Goal: Task Accomplishment & Management: Complete application form

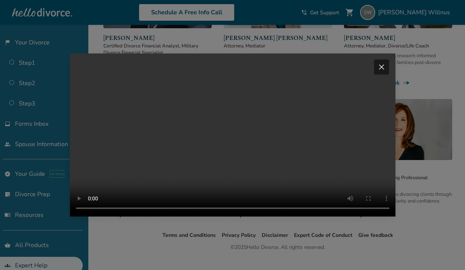
click at [382, 69] on span "close" at bounding box center [381, 66] width 9 height 9
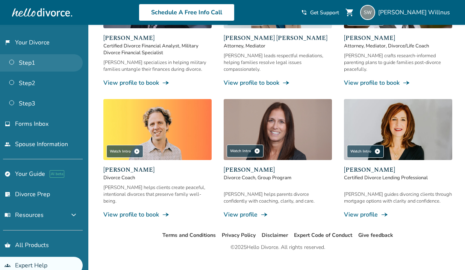
click at [34, 64] on link "Step 1" at bounding box center [41, 62] width 83 height 17
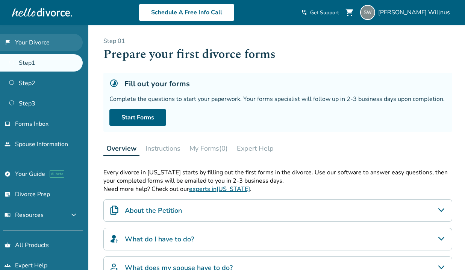
click at [21, 47] on link "flag_2 Your Divorce" at bounding box center [41, 42] width 83 height 17
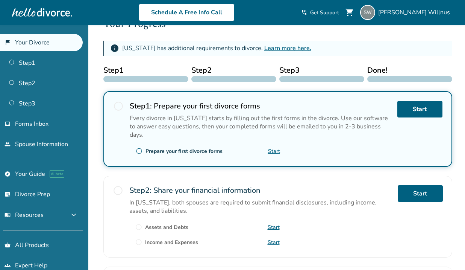
scroll to position [111, 0]
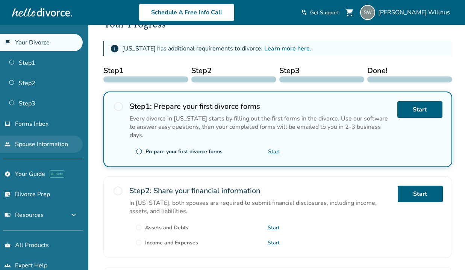
click at [48, 144] on link "people Spouse Information" at bounding box center [41, 143] width 83 height 17
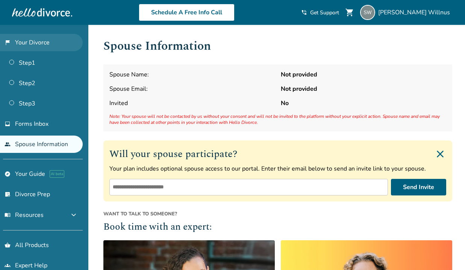
click at [50, 42] on link "flag_2 Your Divorce" at bounding box center [41, 42] width 83 height 17
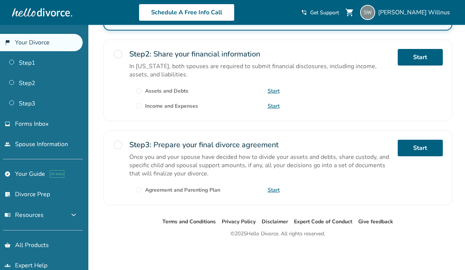
scroll to position [248, 0]
click at [41, 248] on link "shopping_basket All Products" at bounding box center [41, 244] width 83 height 17
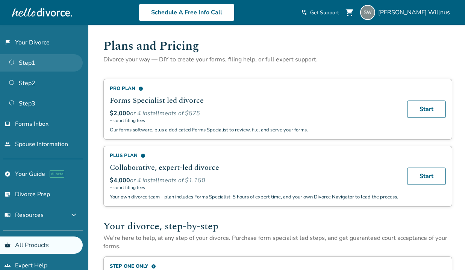
click at [29, 65] on link "Step 1" at bounding box center [41, 62] width 83 height 17
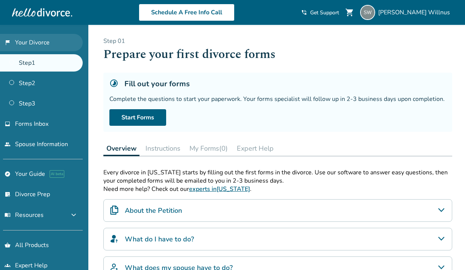
click at [45, 44] on link "flag_2 Your Divorce" at bounding box center [41, 42] width 83 height 17
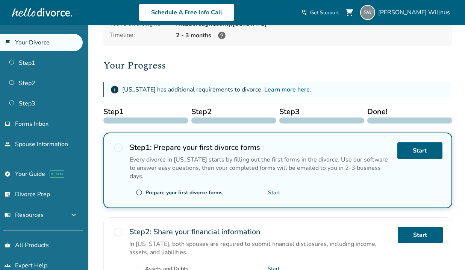
scroll to position [71, 0]
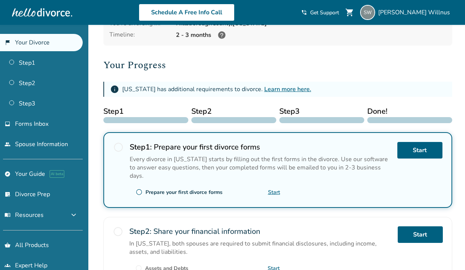
click at [160, 190] on div "Prepare your first divorce forms" at bounding box center [184, 191] width 77 height 7
click at [118, 147] on span "radio_button_unchecked" at bounding box center [118, 146] width 11 height 11
click at [409, 154] on link "Start" at bounding box center [420, 149] width 45 height 17
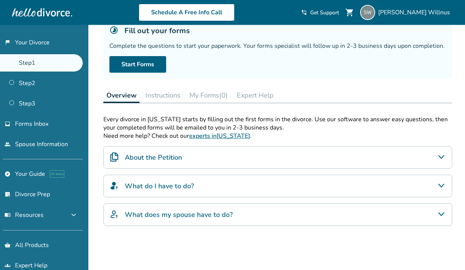
scroll to position [60, 0]
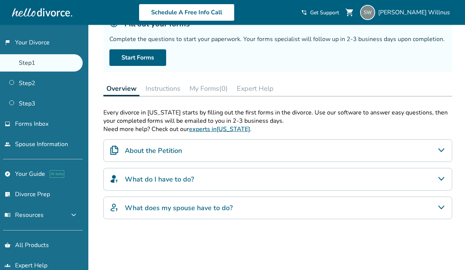
click at [403, 150] on div "About the Petition" at bounding box center [277, 150] width 349 height 23
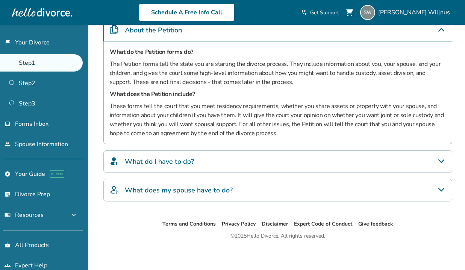
scroll to position [181, 0]
click at [387, 161] on div "What do I have to do?" at bounding box center [277, 160] width 349 height 23
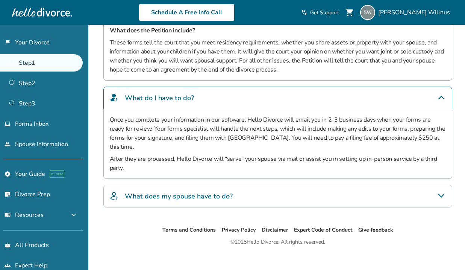
scroll to position [243, 0]
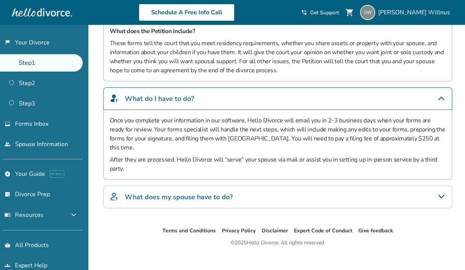
click at [394, 189] on div "What does my spouse have to do?" at bounding box center [277, 196] width 349 height 23
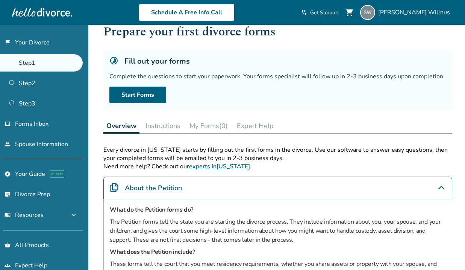
scroll to position [22, 0]
click at [143, 97] on link "Start Forms" at bounding box center [137, 95] width 57 height 17
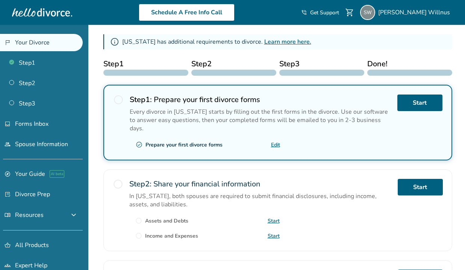
scroll to position [119, 0]
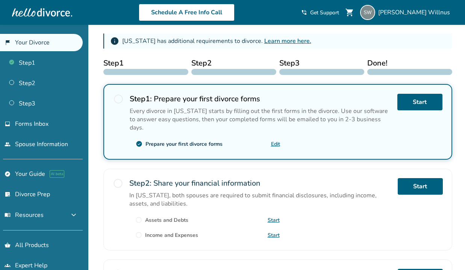
click at [226, 125] on div "Every divorce in [US_STATE] starts by filling out the first forms in the divorc…" at bounding box center [261, 119] width 262 height 25
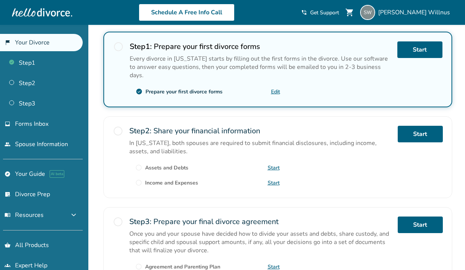
scroll to position [170, 0]
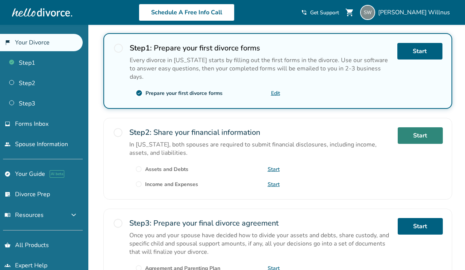
click at [420, 133] on link "Start" at bounding box center [420, 135] width 45 height 17
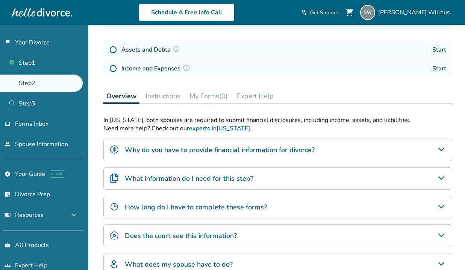
scroll to position [103, 0]
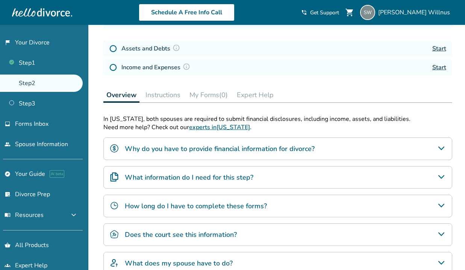
click at [372, 155] on div "Why do you have to provide financial information for divorce?" at bounding box center [277, 148] width 349 height 23
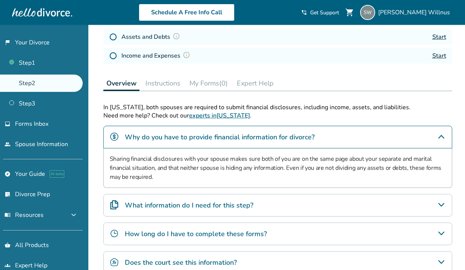
scroll to position [120, 0]
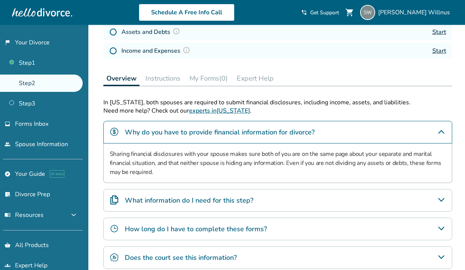
click at [401, 200] on div "What information do I need for this step?" at bounding box center [277, 200] width 349 height 23
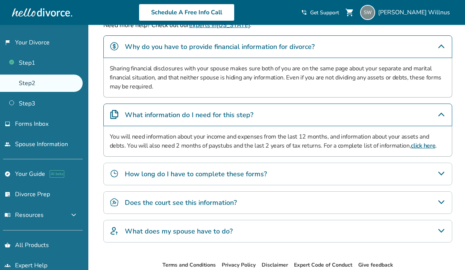
scroll to position [216, 0]
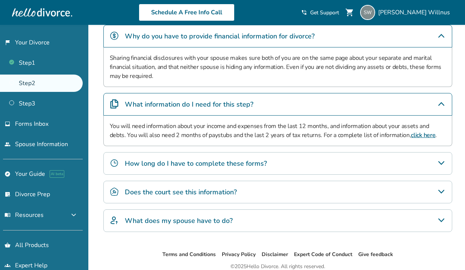
click at [296, 170] on div "How long do I have to complete these forms?" at bounding box center [277, 163] width 349 height 23
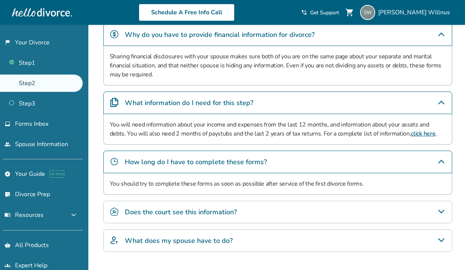
scroll to position [218, 0]
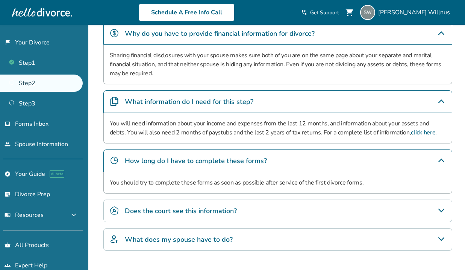
click at [289, 215] on div "Does the court see this information?" at bounding box center [277, 210] width 349 height 23
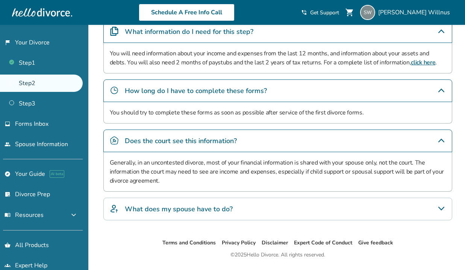
scroll to position [289, 0]
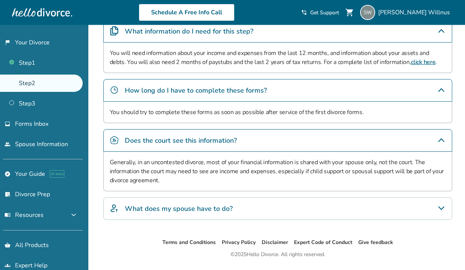
click at [269, 205] on div "What does my spouse have to do?" at bounding box center [277, 208] width 349 height 23
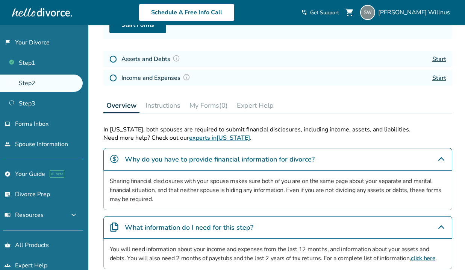
scroll to position [92, 0]
click at [246, 142] on link "experts in New Hampshire" at bounding box center [219, 138] width 61 height 8
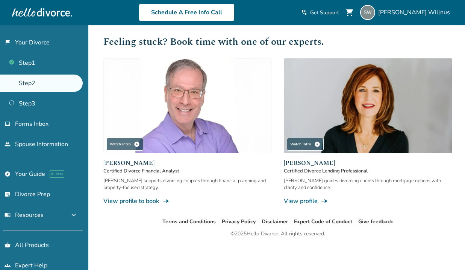
scroll to position [185, 0]
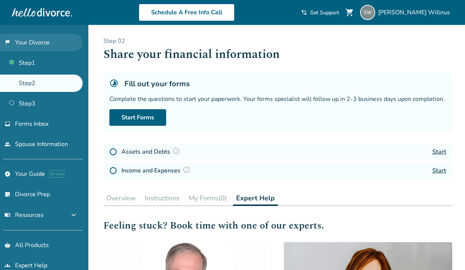
click at [42, 43] on link "flag_2 Your Divorce" at bounding box center [41, 42] width 83 height 17
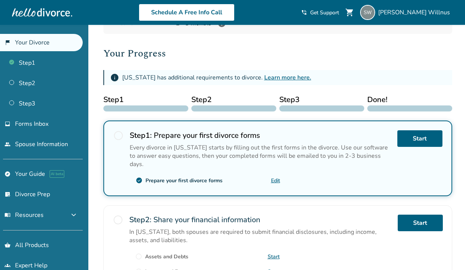
scroll to position [84, 0]
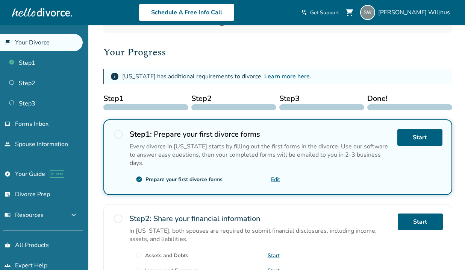
click at [298, 77] on link "Learn more here." at bounding box center [287, 76] width 47 height 8
click at [119, 136] on span "radio_button_unchecked" at bounding box center [118, 134] width 11 height 11
click at [119, 129] on span "radio_button_unchecked" at bounding box center [118, 134] width 11 height 11
click at [275, 181] on link "Edit" at bounding box center [275, 179] width 9 height 7
click at [38, 170] on link "explore Your Guide AI beta" at bounding box center [41, 173] width 83 height 17
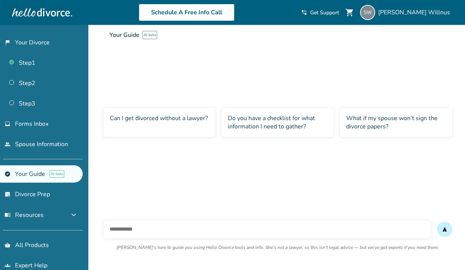
scroll to position [25, 0]
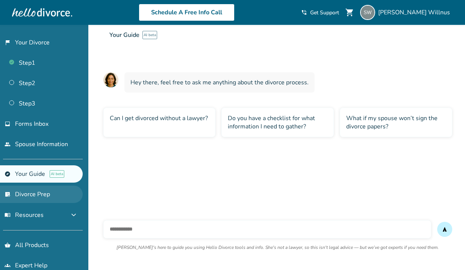
click at [38, 200] on link "list_alt_check Divorce Prep" at bounding box center [41, 193] width 83 height 17
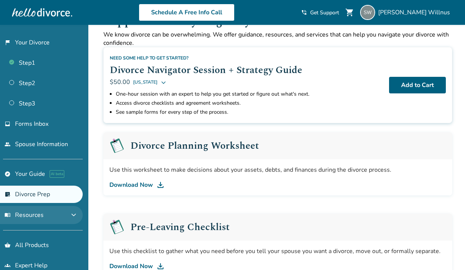
click at [35, 214] on span "menu_book Resources" at bounding box center [24, 215] width 39 height 8
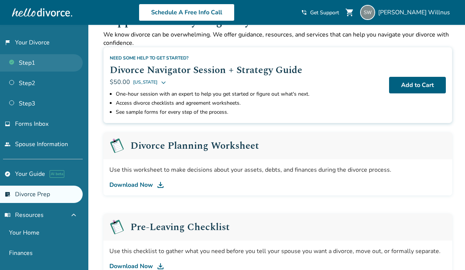
click at [20, 58] on link "Step 1" at bounding box center [41, 62] width 83 height 17
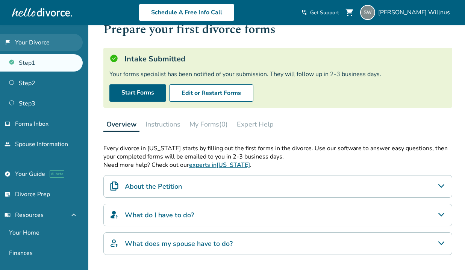
click at [29, 42] on link "flag_2 Your Divorce" at bounding box center [41, 42] width 83 height 17
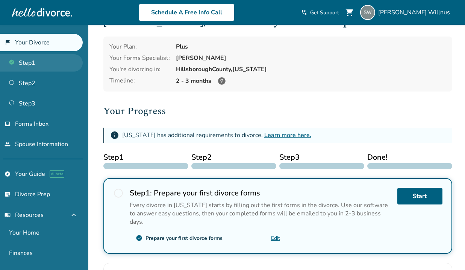
click at [27, 63] on link "Step 1" at bounding box center [41, 62] width 83 height 17
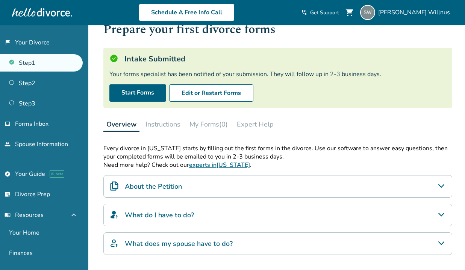
click at [164, 123] on button "Instructions" at bounding box center [163, 124] width 41 height 15
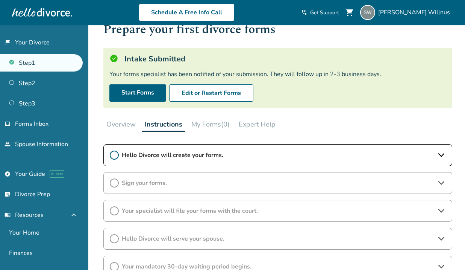
click at [132, 122] on button "Overview" at bounding box center [120, 124] width 35 height 15
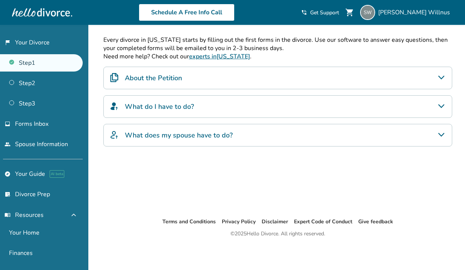
scroll to position [133, 0]
click at [317, 73] on div "About the Petition" at bounding box center [277, 78] width 349 height 23
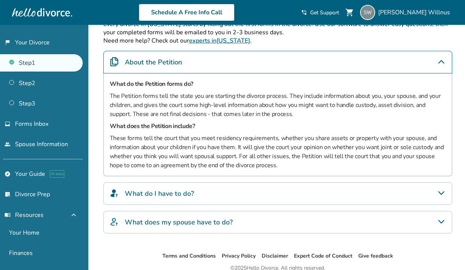
scroll to position [154, 0]
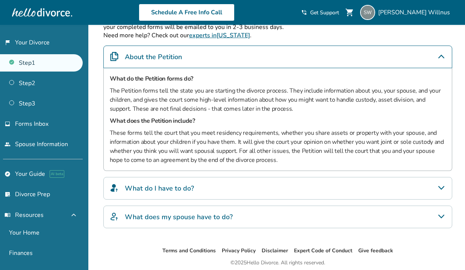
click at [276, 191] on div "What do I have to do?" at bounding box center [277, 188] width 349 height 23
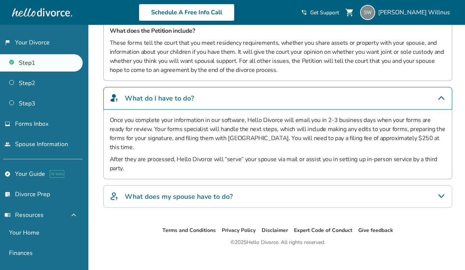
scroll to position [244, 0]
click at [303, 187] on div "What does my spouse have to do?" at bounding box center [277, 196] width 349 height 23
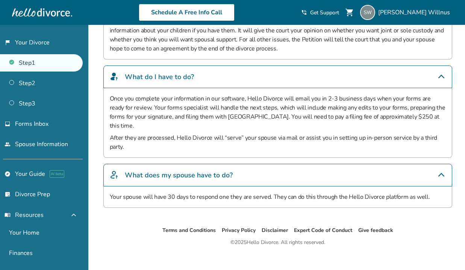
scroll to position [265, 0]
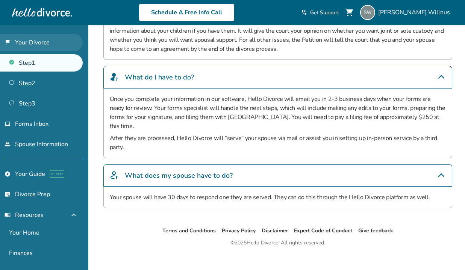
click at [46, 44] on link "flag_2 Your Divorce" at bounding box center [41, 42] width 83 height 17
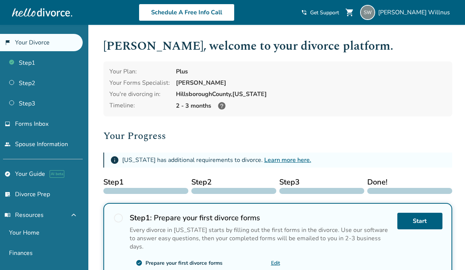
click at [219, 107] on icon at bounding box center [222, 106] width 8 height 8
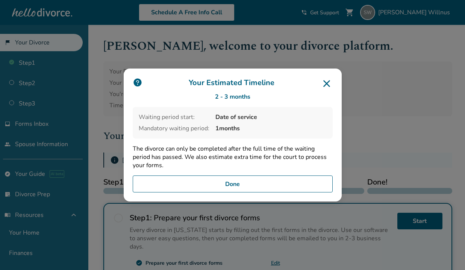
click at [270, 187] on button "Done" at bounding box center [233, 183] width 200 height 17
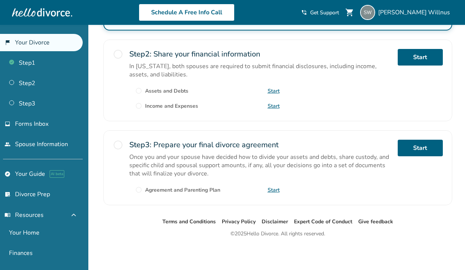
scroll to position [248, 0]
